Goal: Task Accomplishment & Management: Complete application form

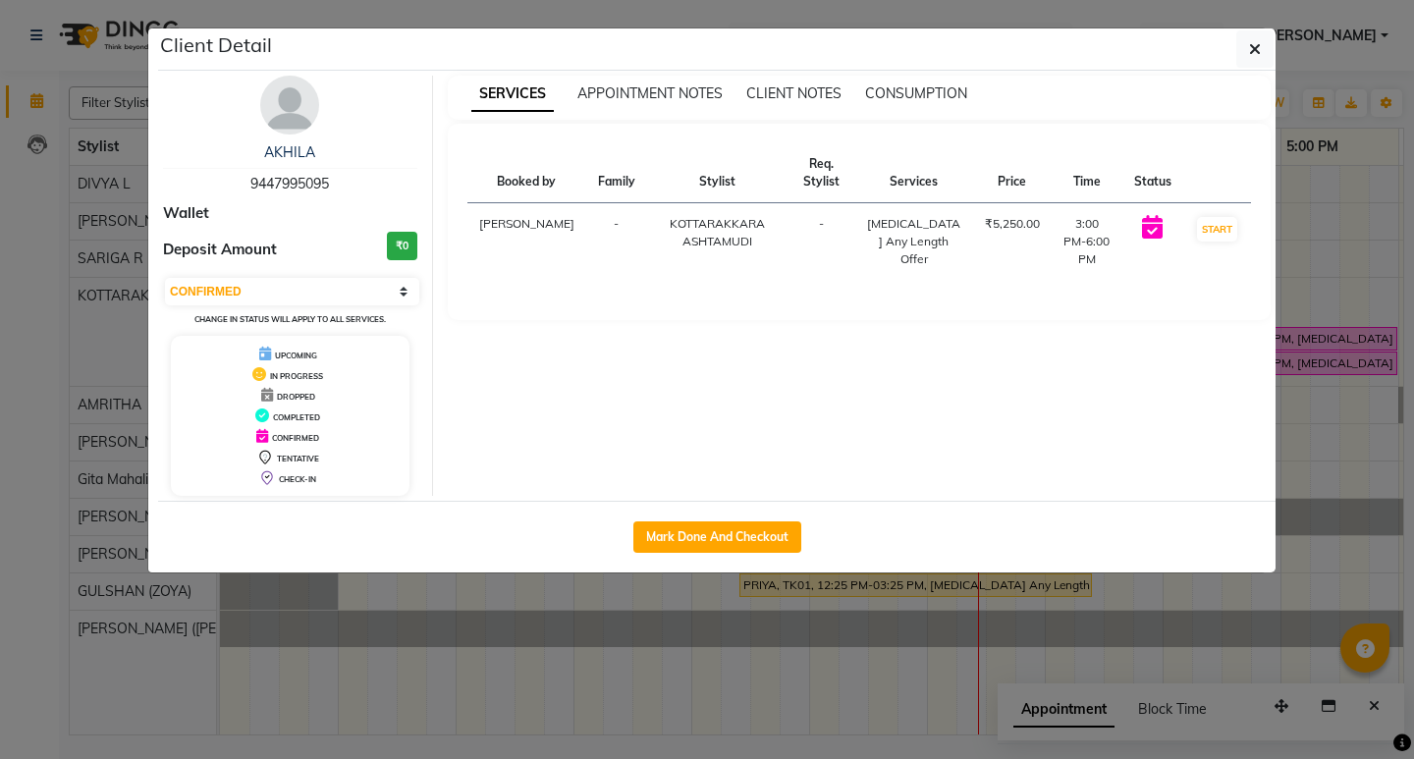
select select "6"
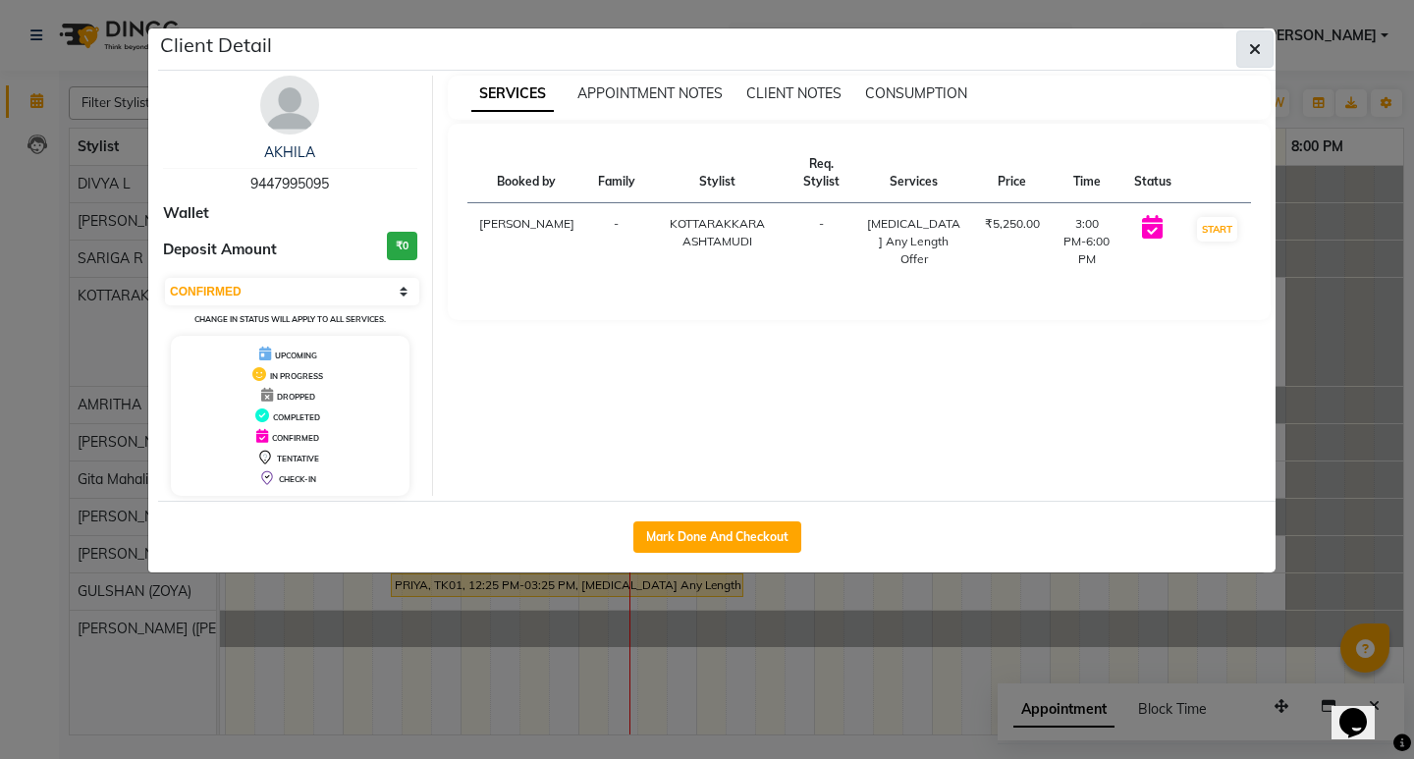
click at [1244, 39] on button "button" at bounding box center [1254, 48] width 37 height 37
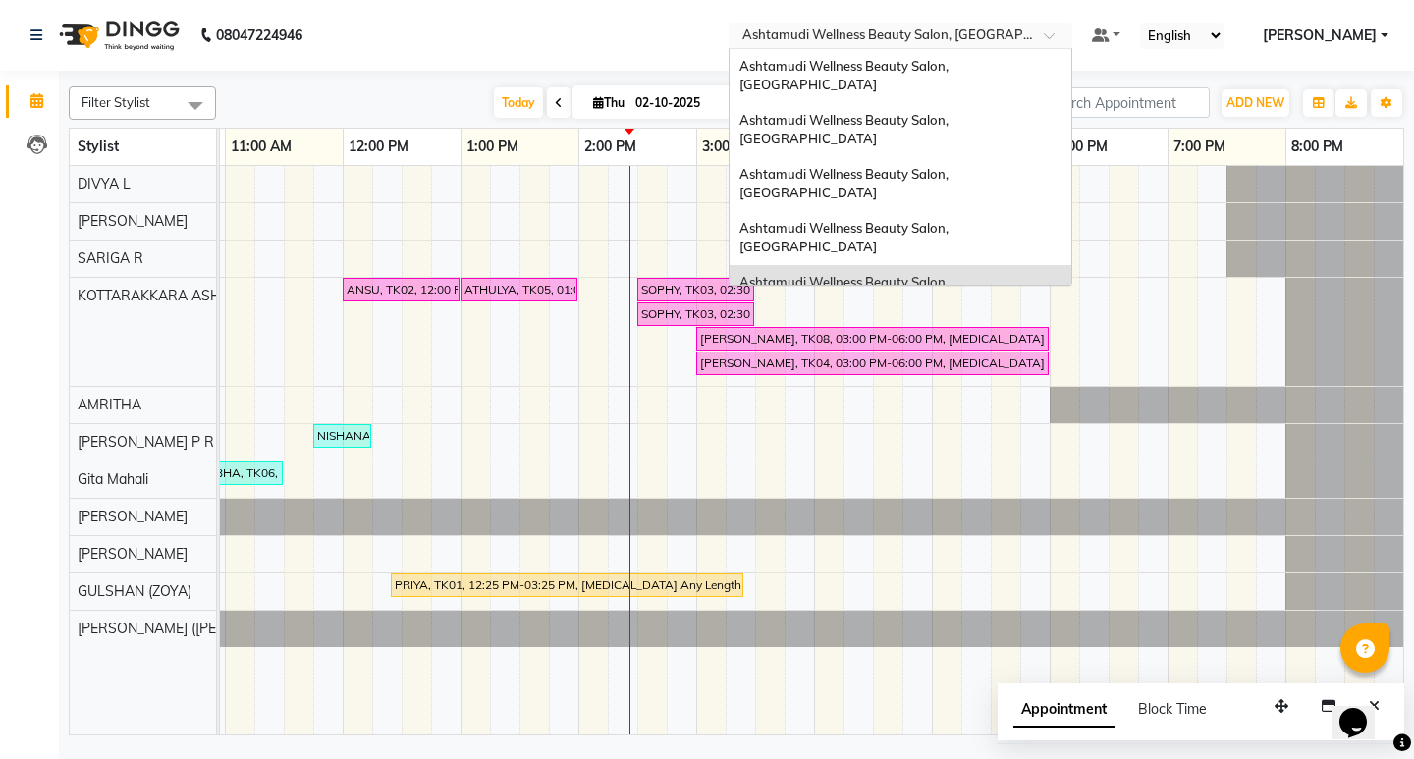
click at [1068, 43] on span at bounding box center [1056, 41] width 25 height 20
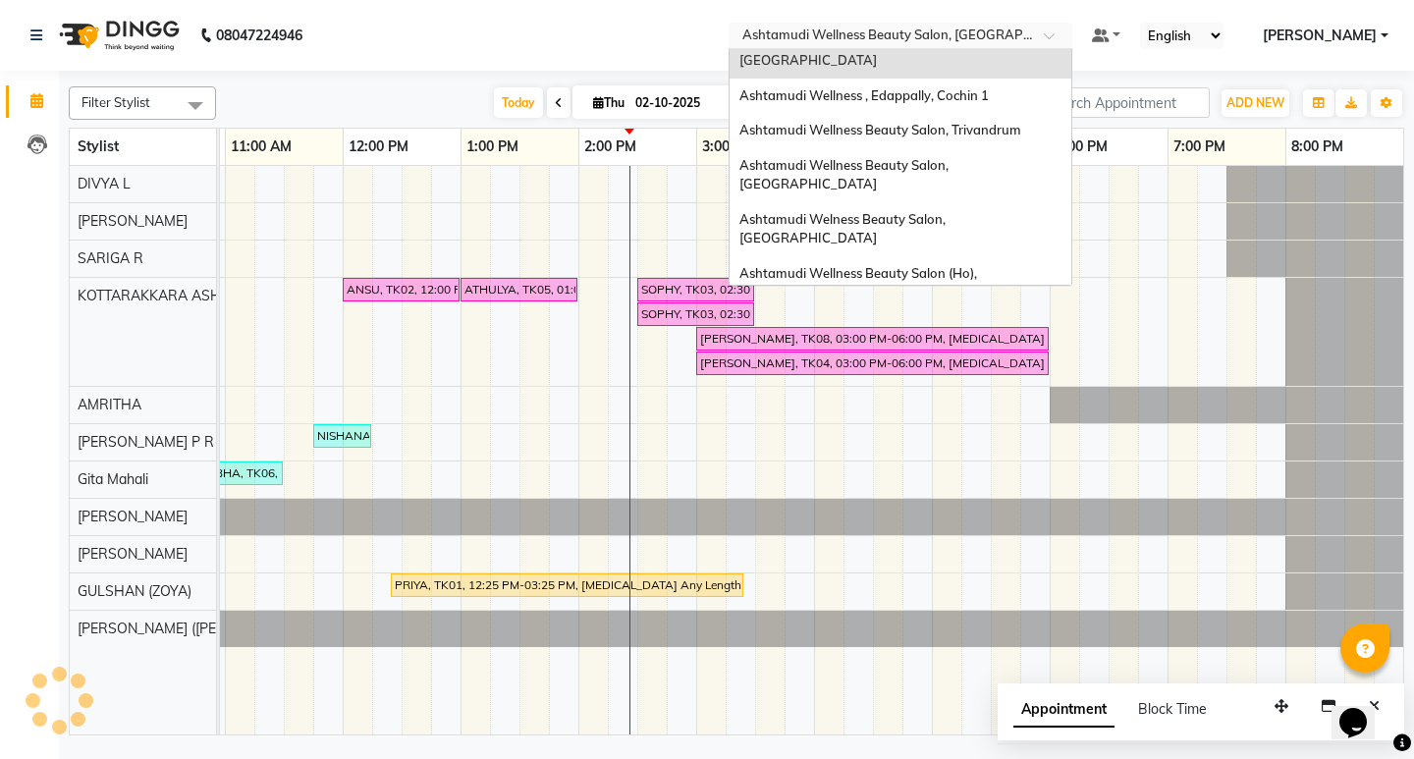
scroll to position [208, 0]
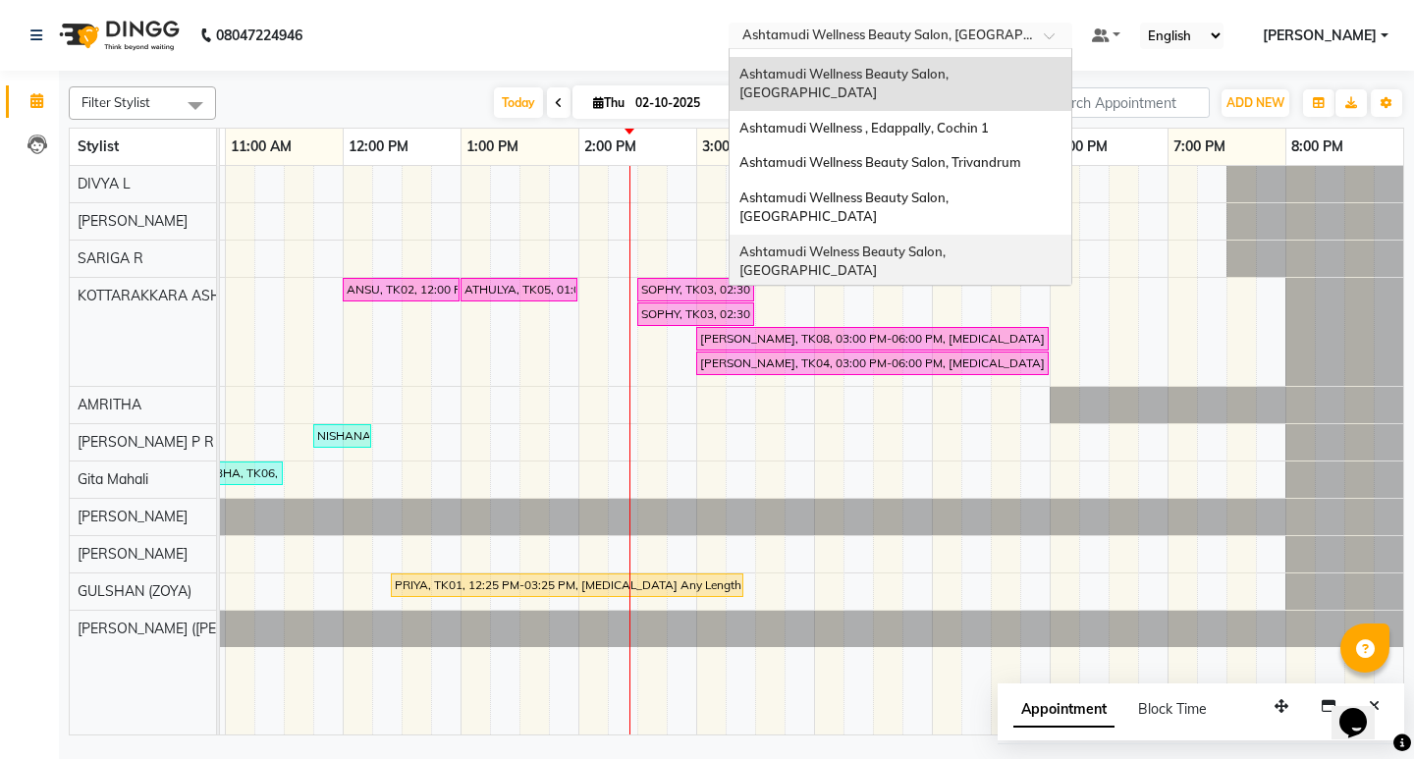
click at [949, 244] on span "Ashtamudi Welness Beauty Salon, [GEOGRAPHIC_DATA]" at bounding box center [843, 261] width 209 height 35
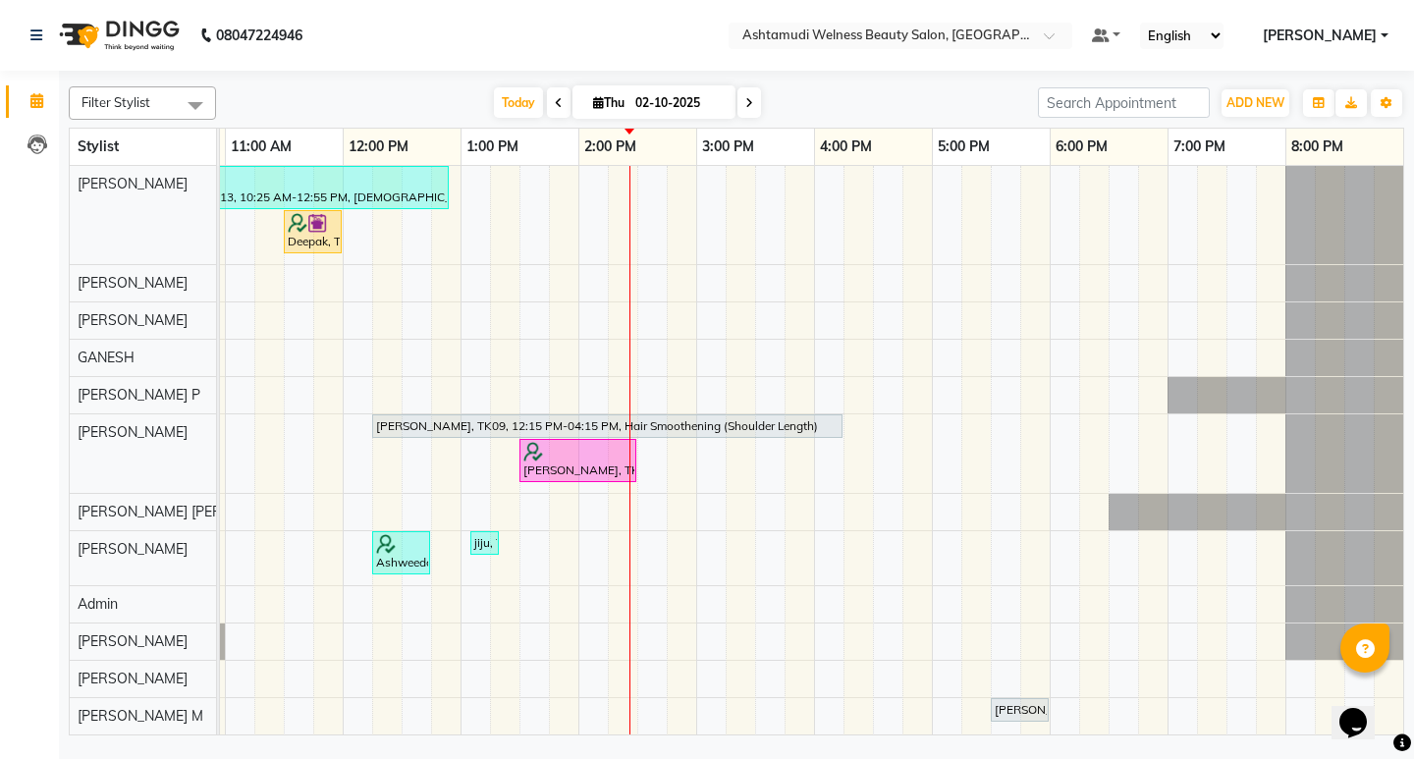
scroll to position [0, 246]
click at [1266, 99] on span "ADD NEW" at bounding box center [1256, 102] width 58 height 15
click at [1258, 142] on button "Add Appointment" at bounding box center [1210, 141] width 155 height 26
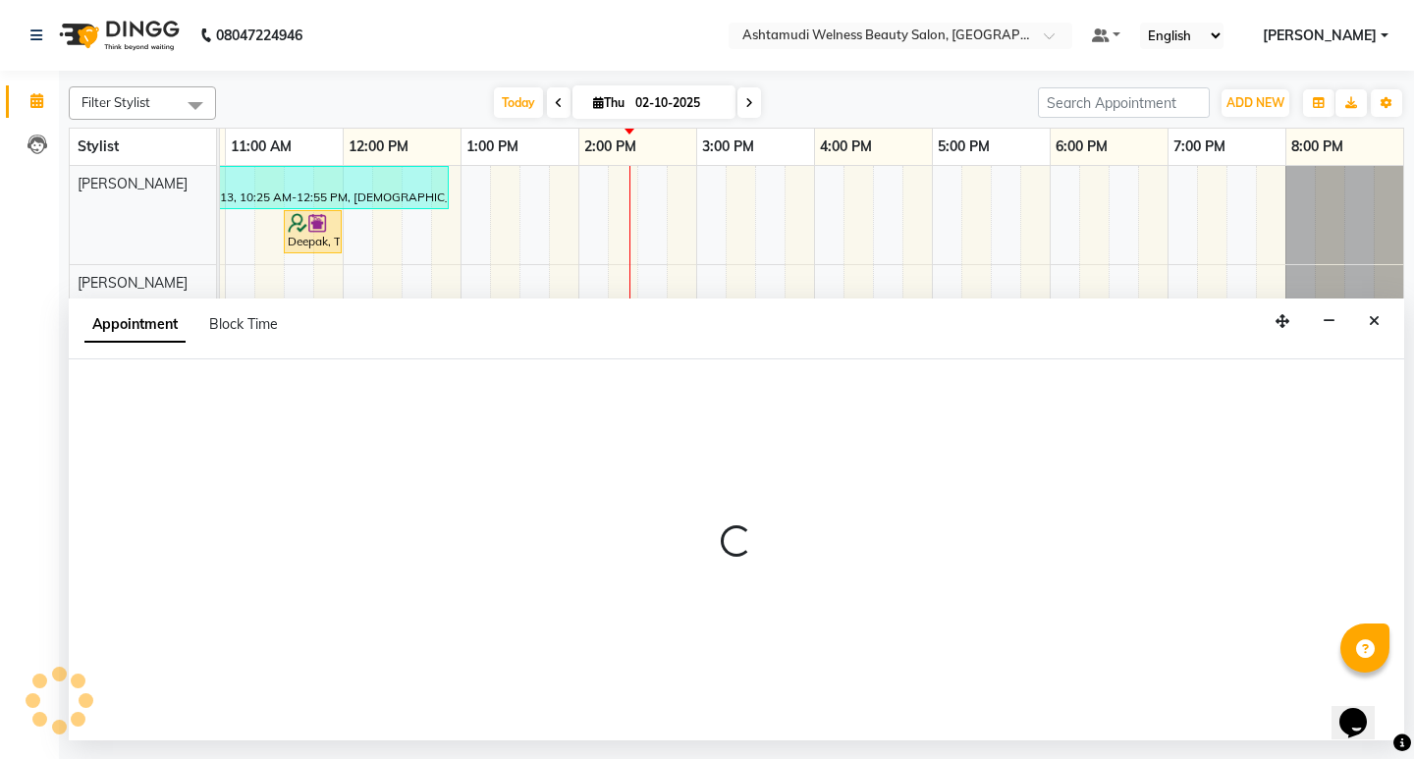
select select "600"
select select "tentative"
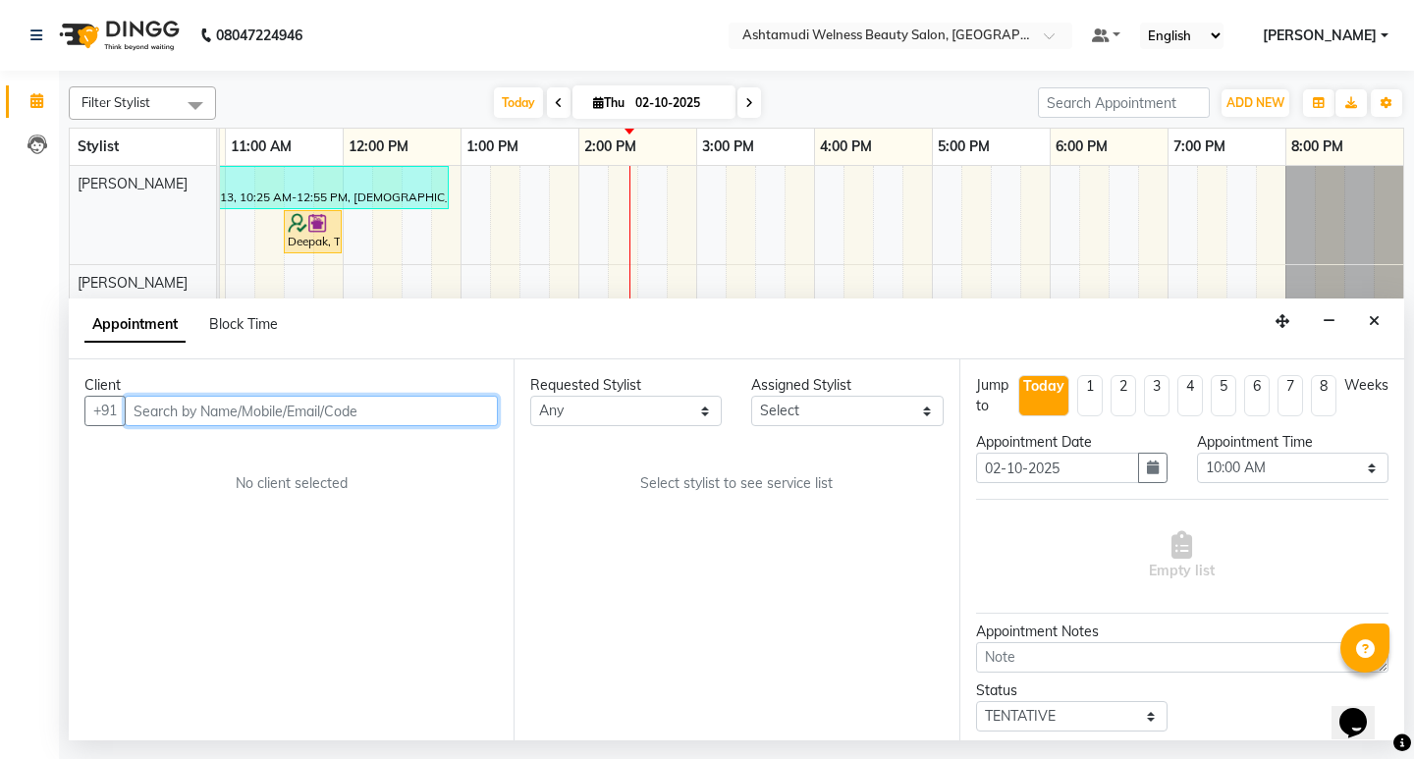
click at [263, 413] on input "text" at bounding box center [311, 411] width 373 height 30
paste input "919746552038"
click at [154, 410] on input "919746552038" at bounding box center [271, 411] width 292 height 30
type input "9746552038"
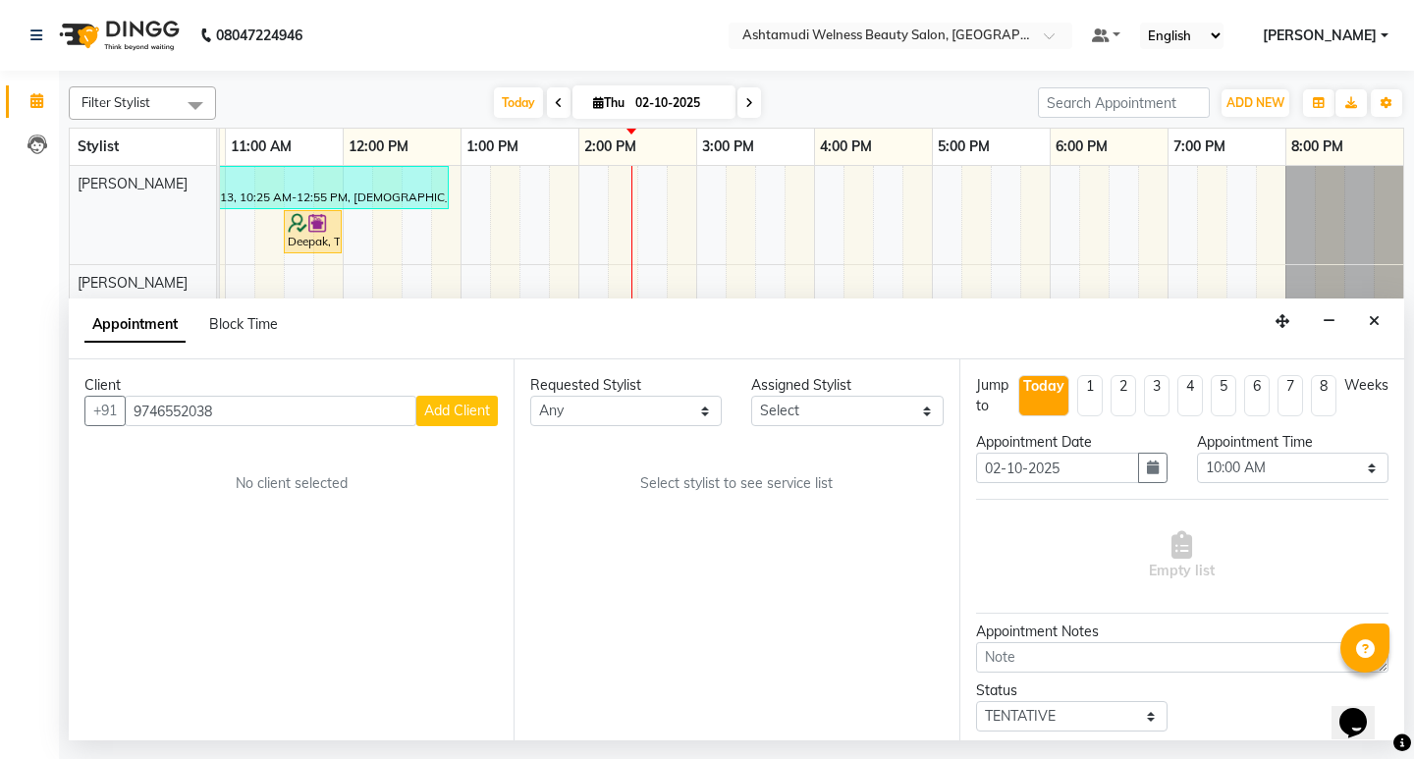
click at [456, 411] on span "Add Client" at bounding box center [457, 411] width 66 height 18
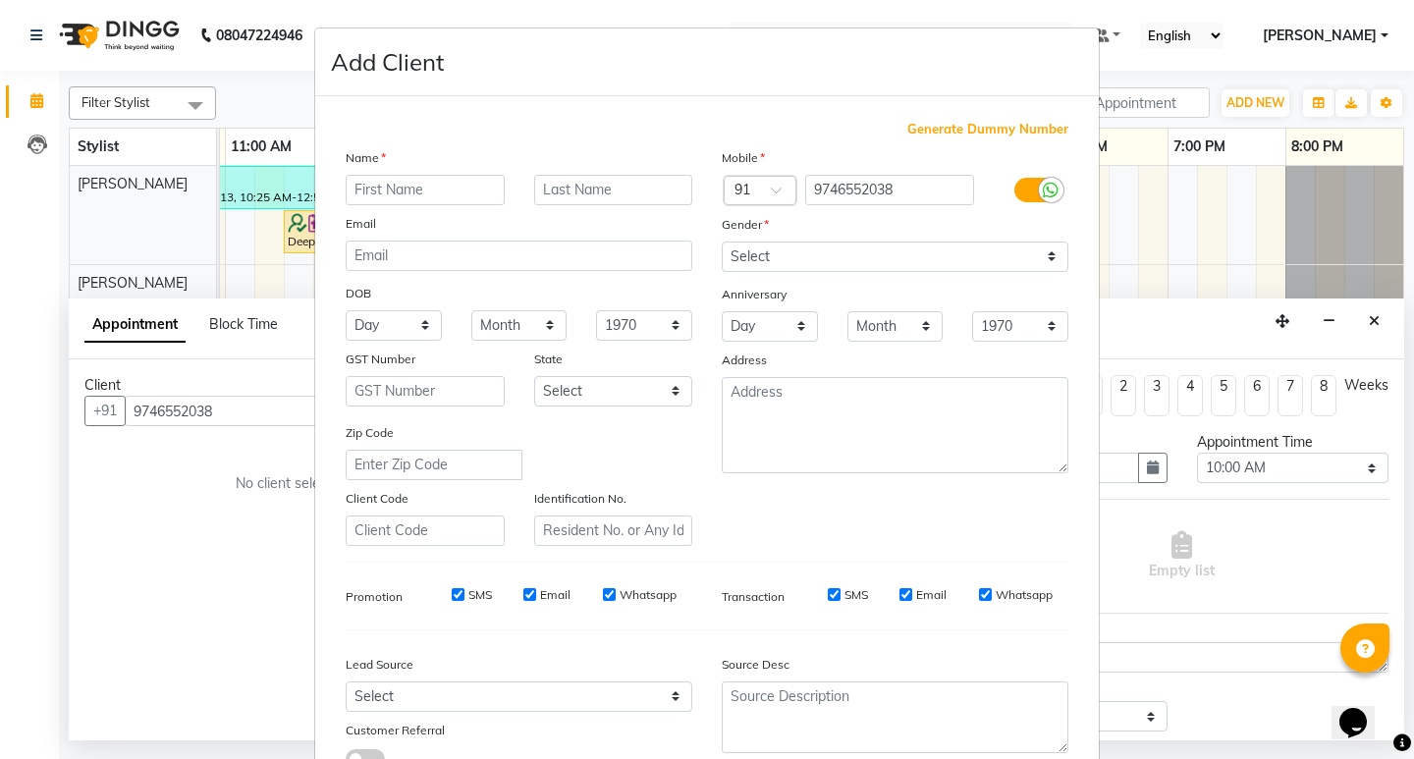
drag, startPoint x: 419, startPoint y: 191, endPoint x: 417, endPoint y: 176, distance: 15.8
click at [426, 198] on input "text" at bounding box center [425, 190] width 159 height 30
type input "a"
type input "ANITHA"
click at [783, 273] on div "Mobile Country Code × 91 9746552038 Gender Select Male Female Other Prefer Not …" at bounding box center [895, 346] width 376 height 399
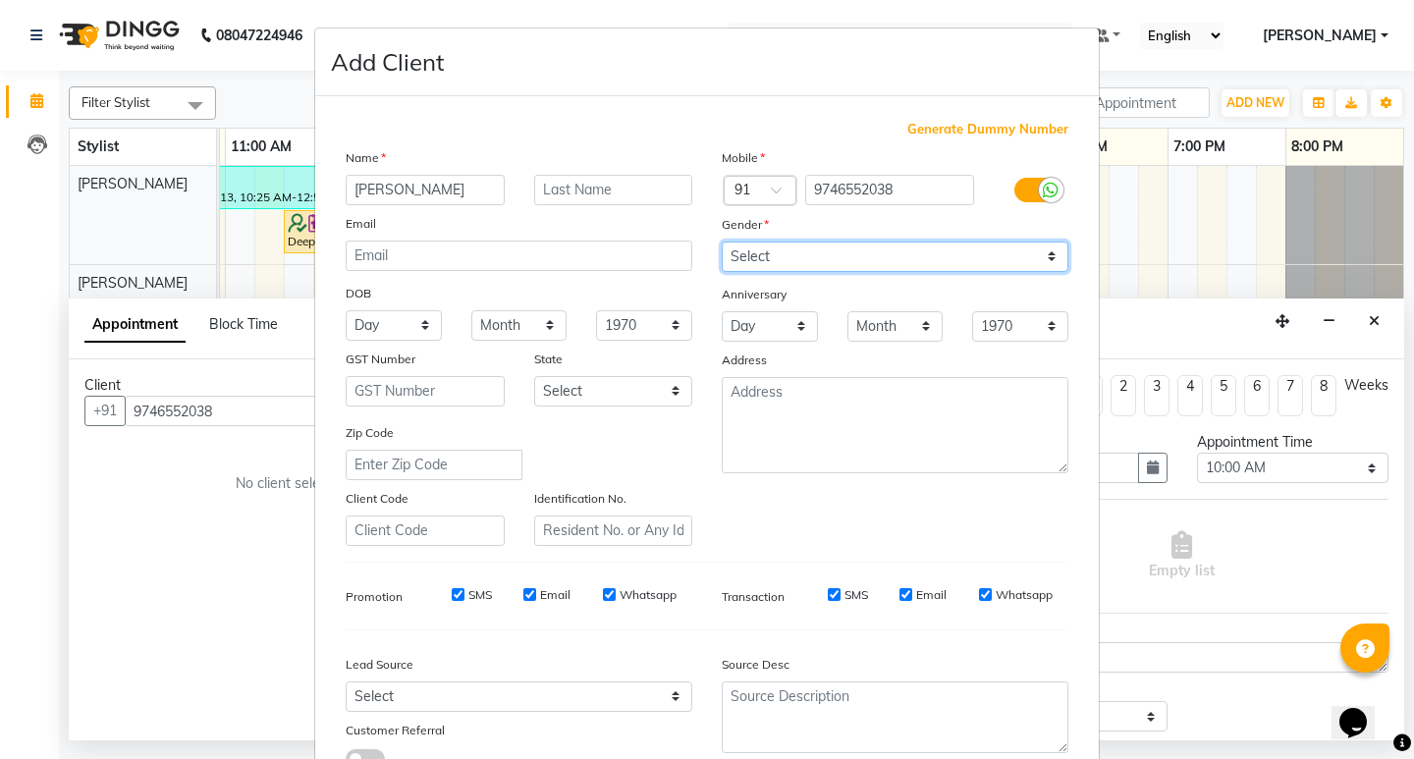
click at [785, 259] on select "Select Male Female Other Prefer Not To Say" at bounding box center [895, 257] width 347 height 30
select select "female"
click at [722, 242] on select "Select Male Female Other Prefer Not To Say" at bounding box center [895, 257] width 347 height 30
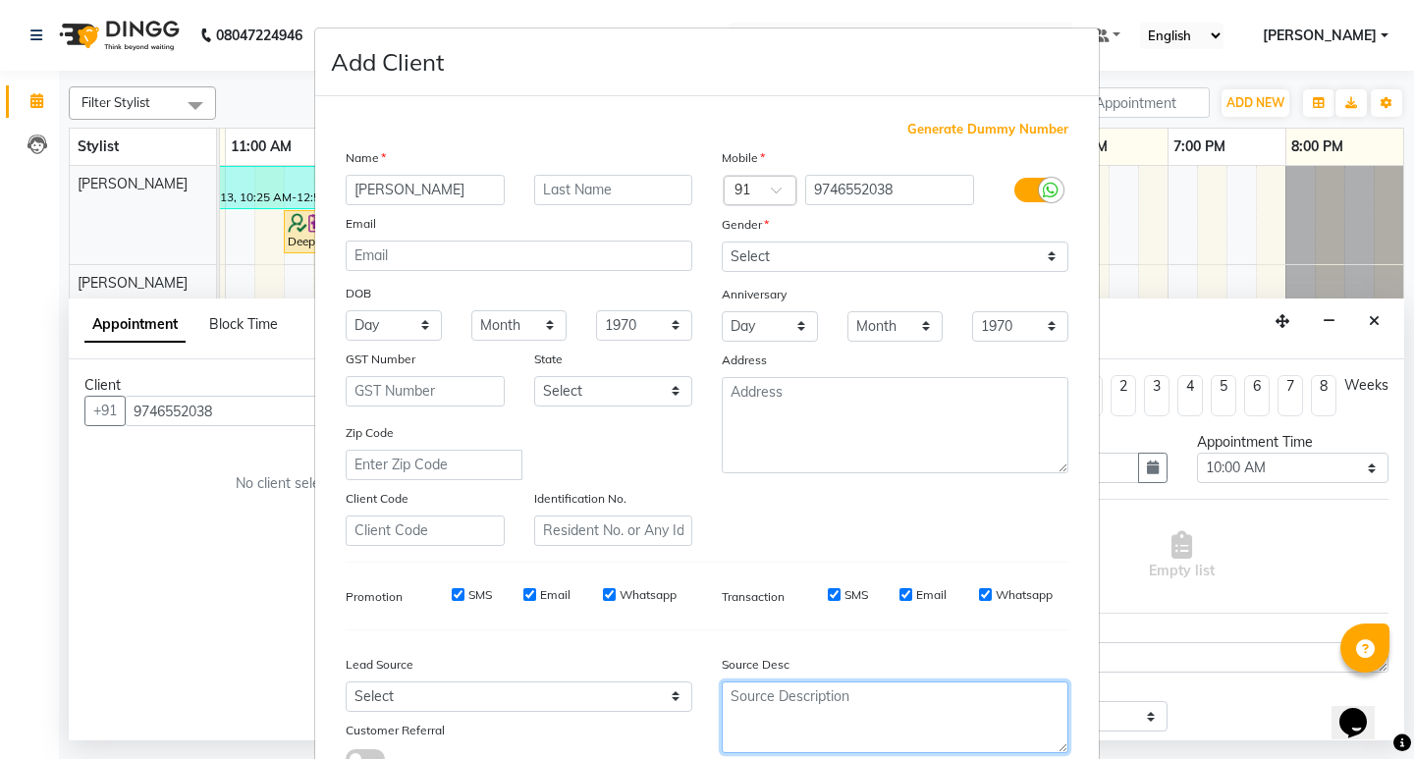
click at [794, 741] on textarea at bounding box center [895, 718] width 347 height 72
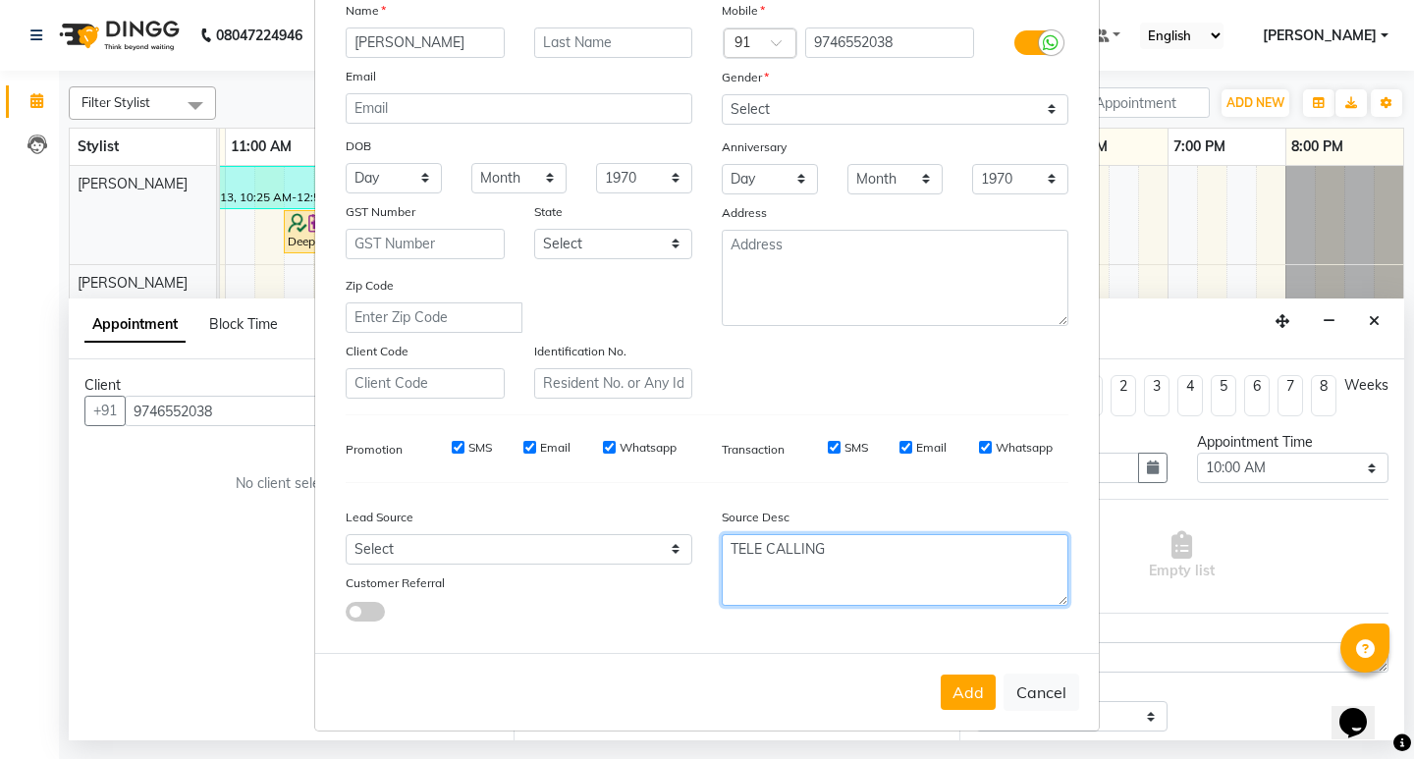
type textarea "TELE CALLING"
click at [958, 710] on div "Add Cancel" at bounding box center [707, 692] width 784 height 78
click at [964, 694] on button "Add" at bounding box center [968, 692] width 55 height 35
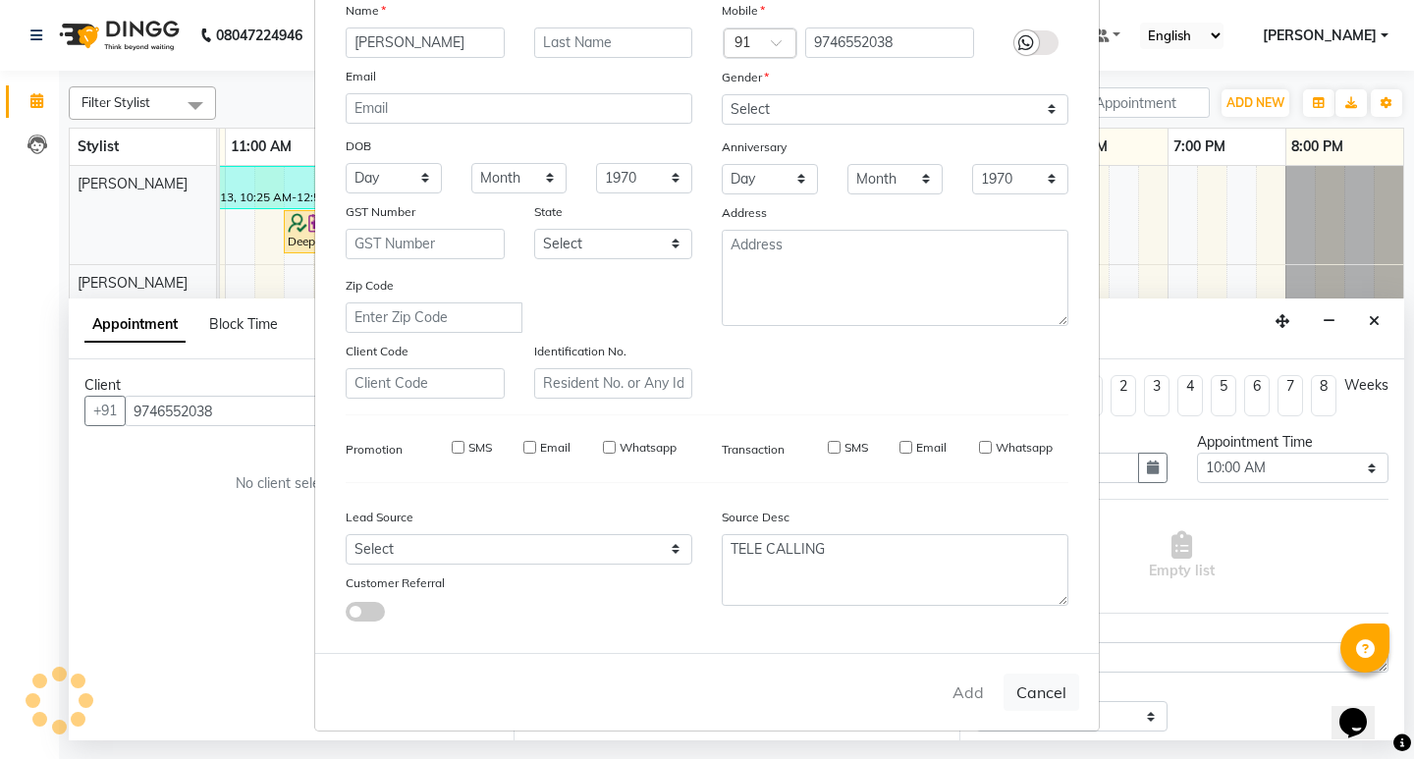
type input "97******38"
select select
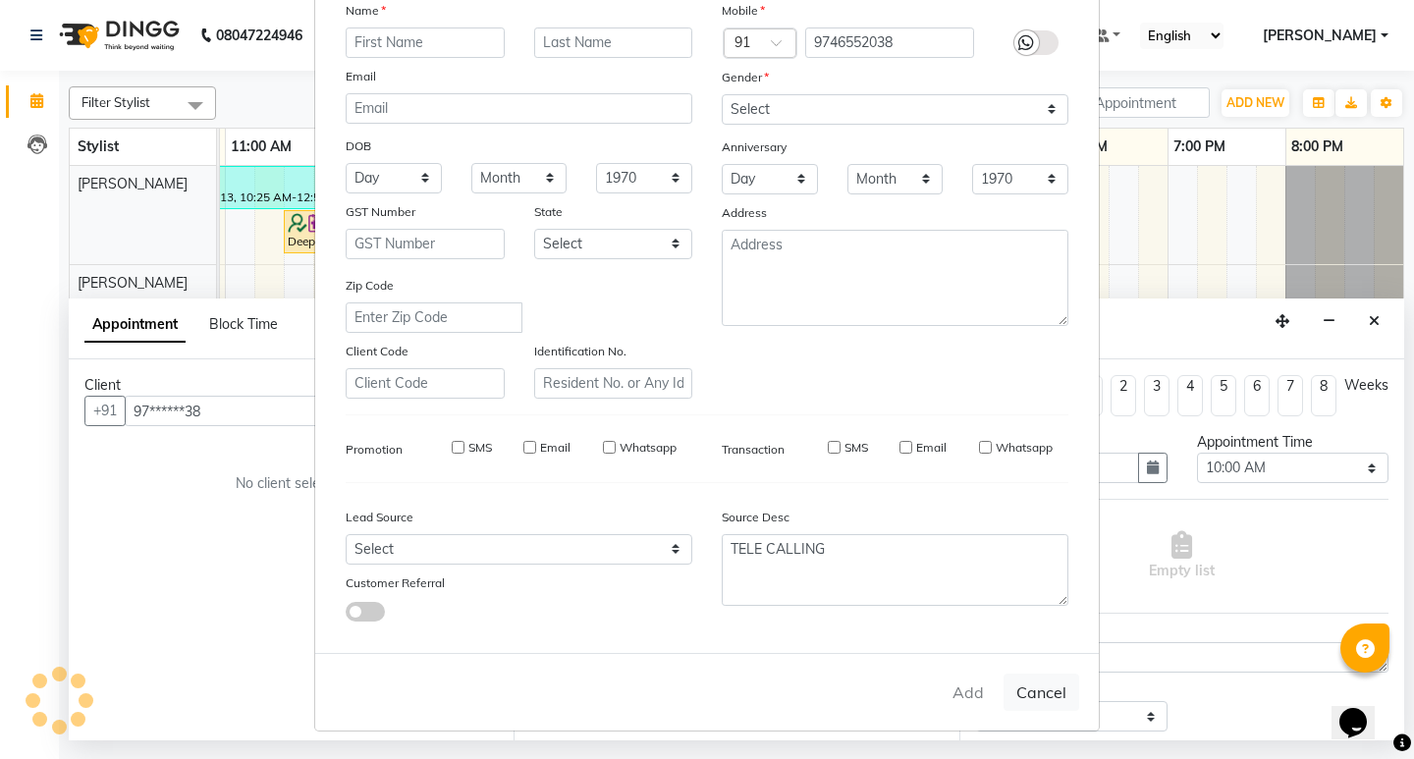
select select
checkbox input "false"
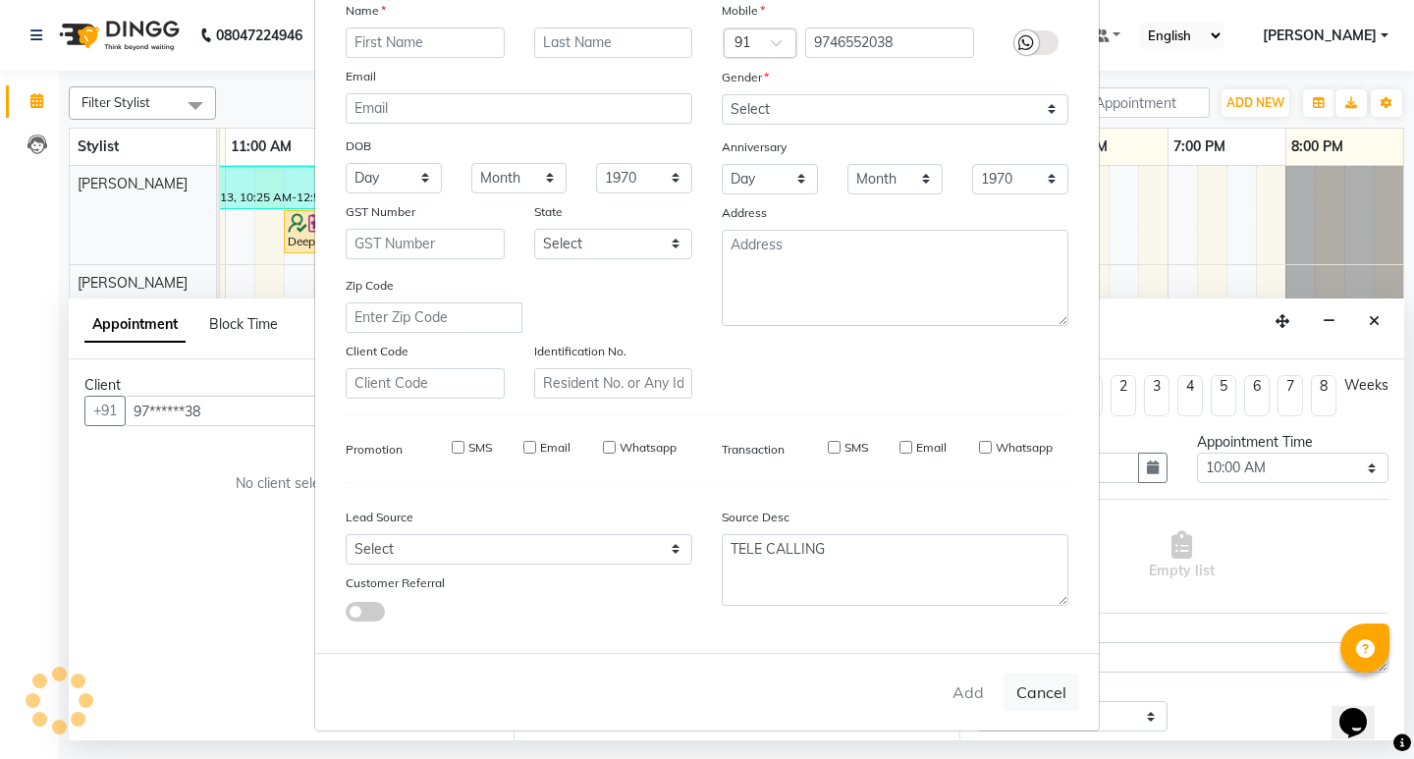
checkbox input "false"
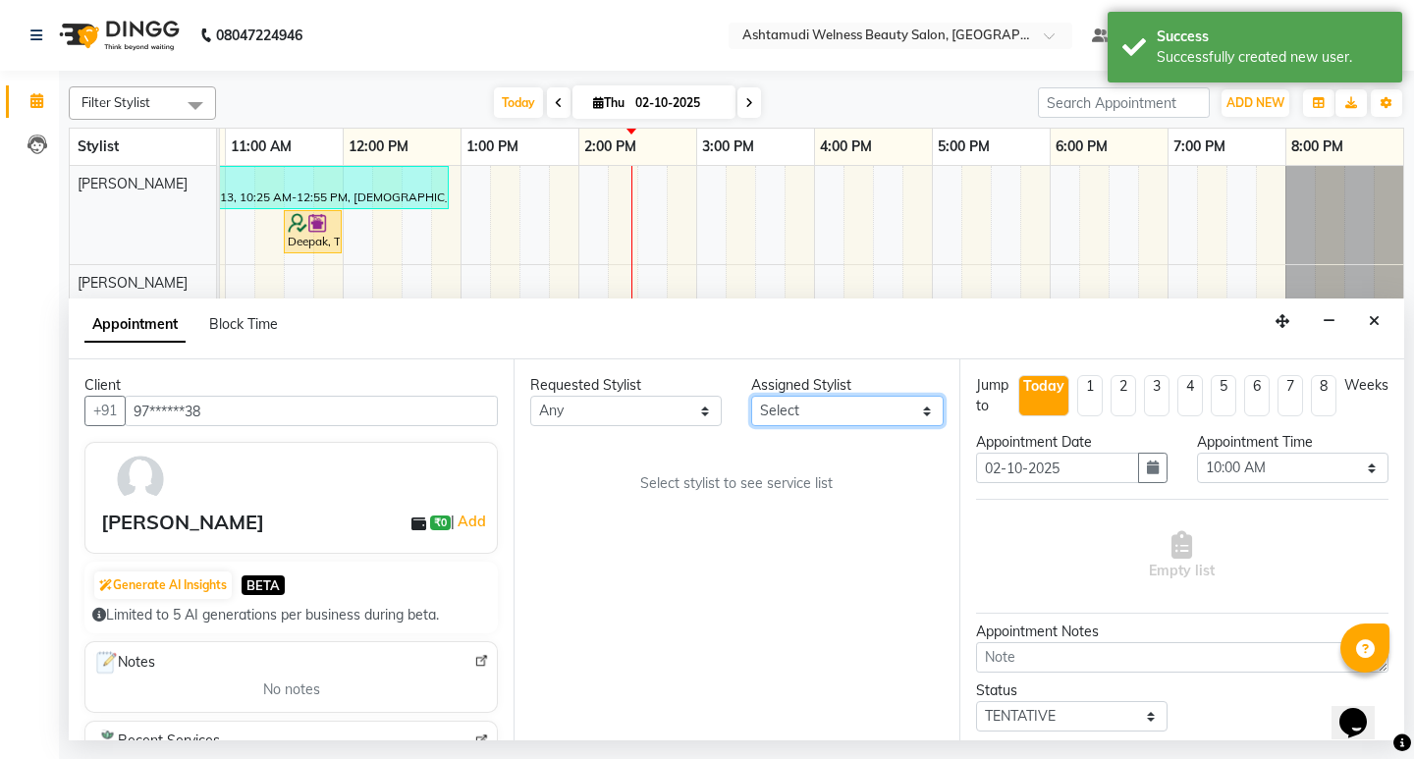
click at [897, 407] on select "Select Abisha ADITHYA TAMANG Admin ALTHAF Anitha ATHIRA SANAL BETZA M BINU Dwan…" at bounding box center [846, 411] width 191 height 30
select select "25976"
click at [751, 396] on select "Select Abisha ADITHYA TAMANG Admin ALTHAF Anitha ATHIRA SANAL BETZA M BINU Dwan…" at bounding box center [846, 411] width 191 height 30
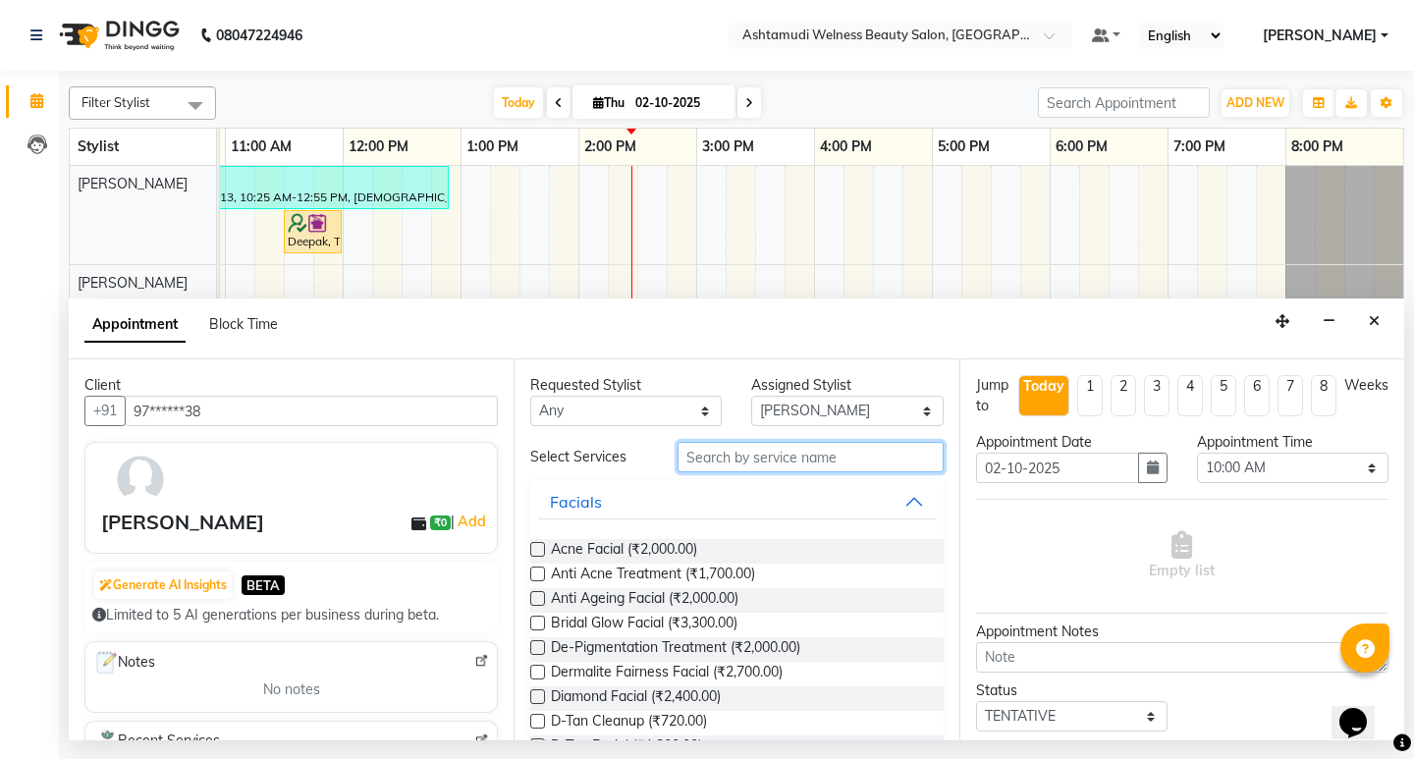
click at [755, 448] on input "text" at bounding box center [810, 457] width 265 height 30
click at [752, 454] on input "text" at bounding box center [810, 457] width 265 height 30
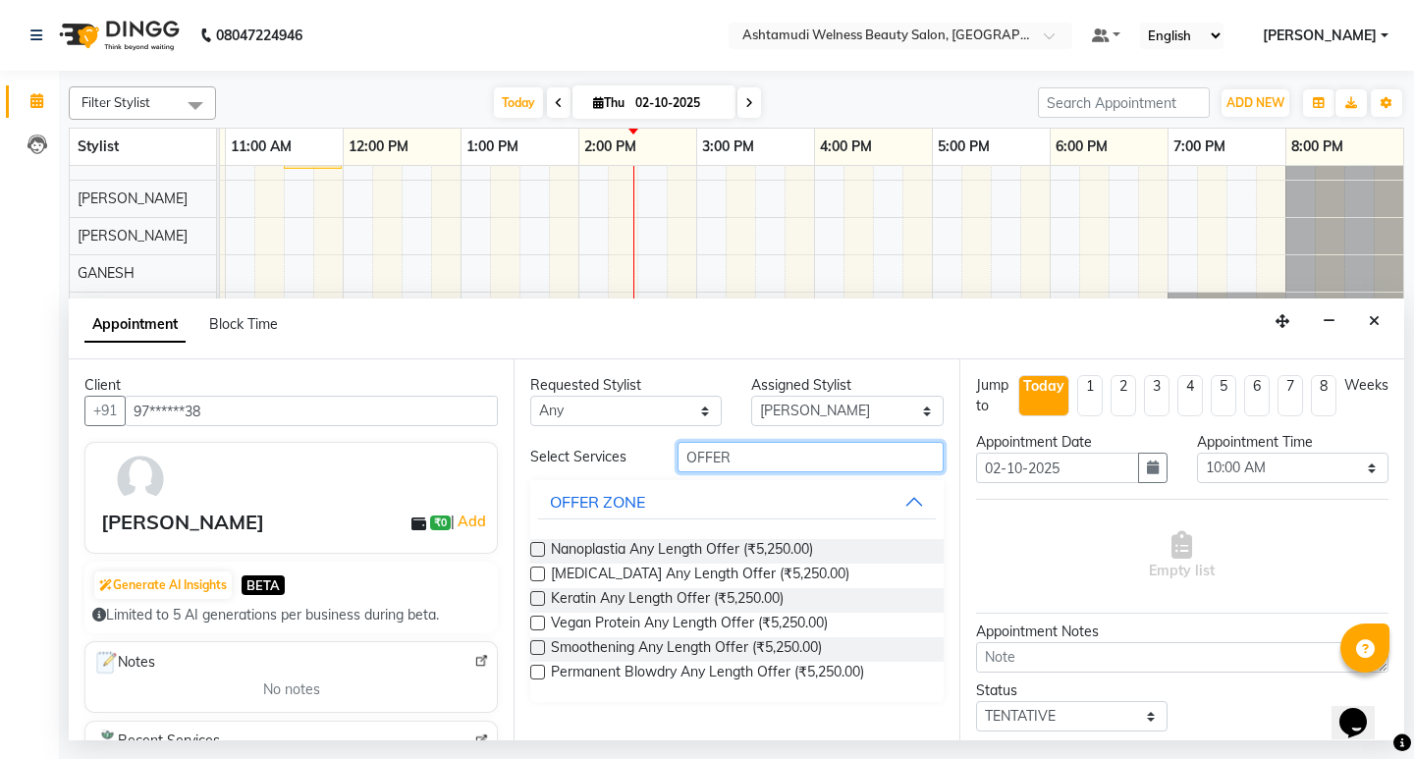
scroll to position [98, 0]
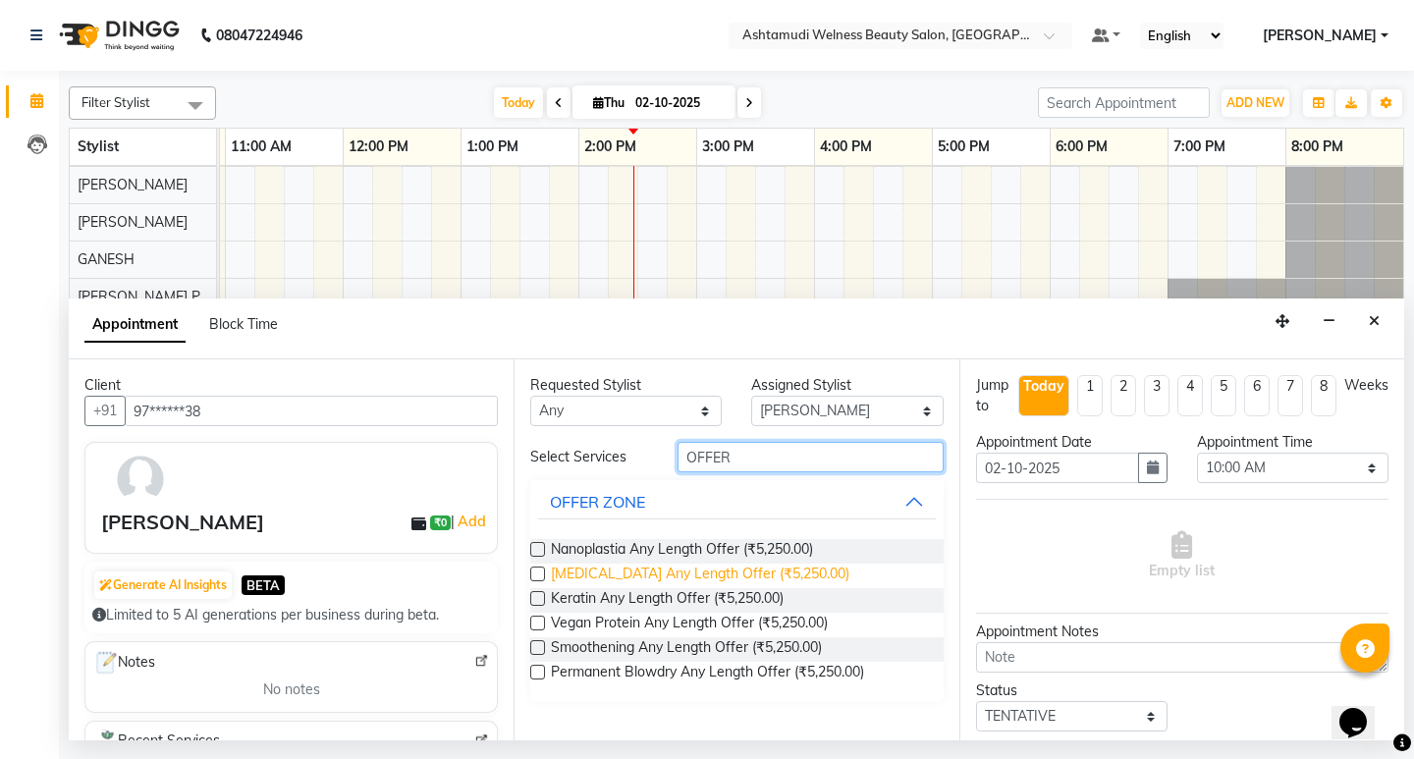
type input "OFFER"
click at [697, 569] on span "Botox Any Length Offer (₹5,250.00)" at bounding box center [700, 576] width 299 height 25
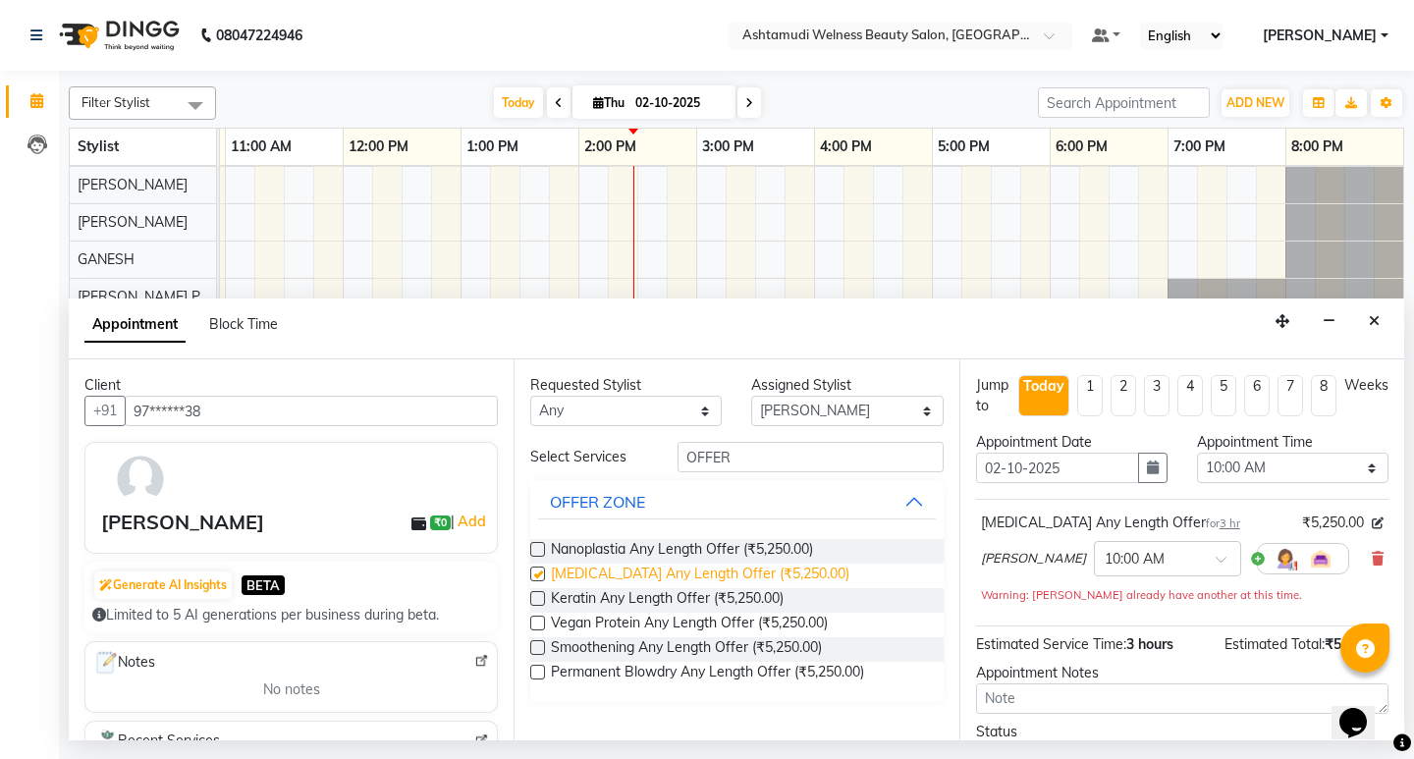
checkbox input "false"
